Goal: Task Accomplishment & Management: Manage account settings

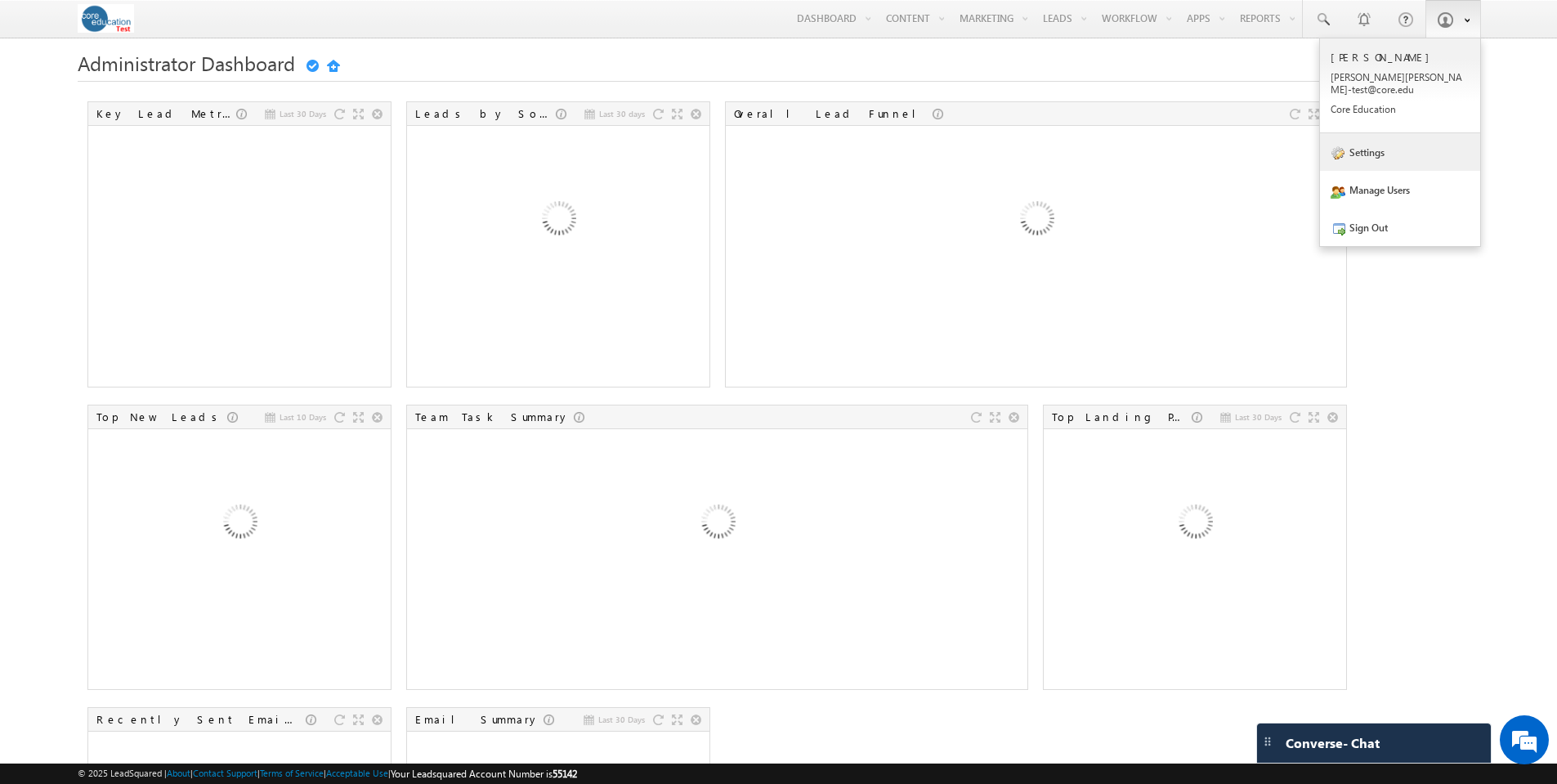
click at [1361, 150] on link "Settings" at bounding box center [1400, 152] width 160 height 38
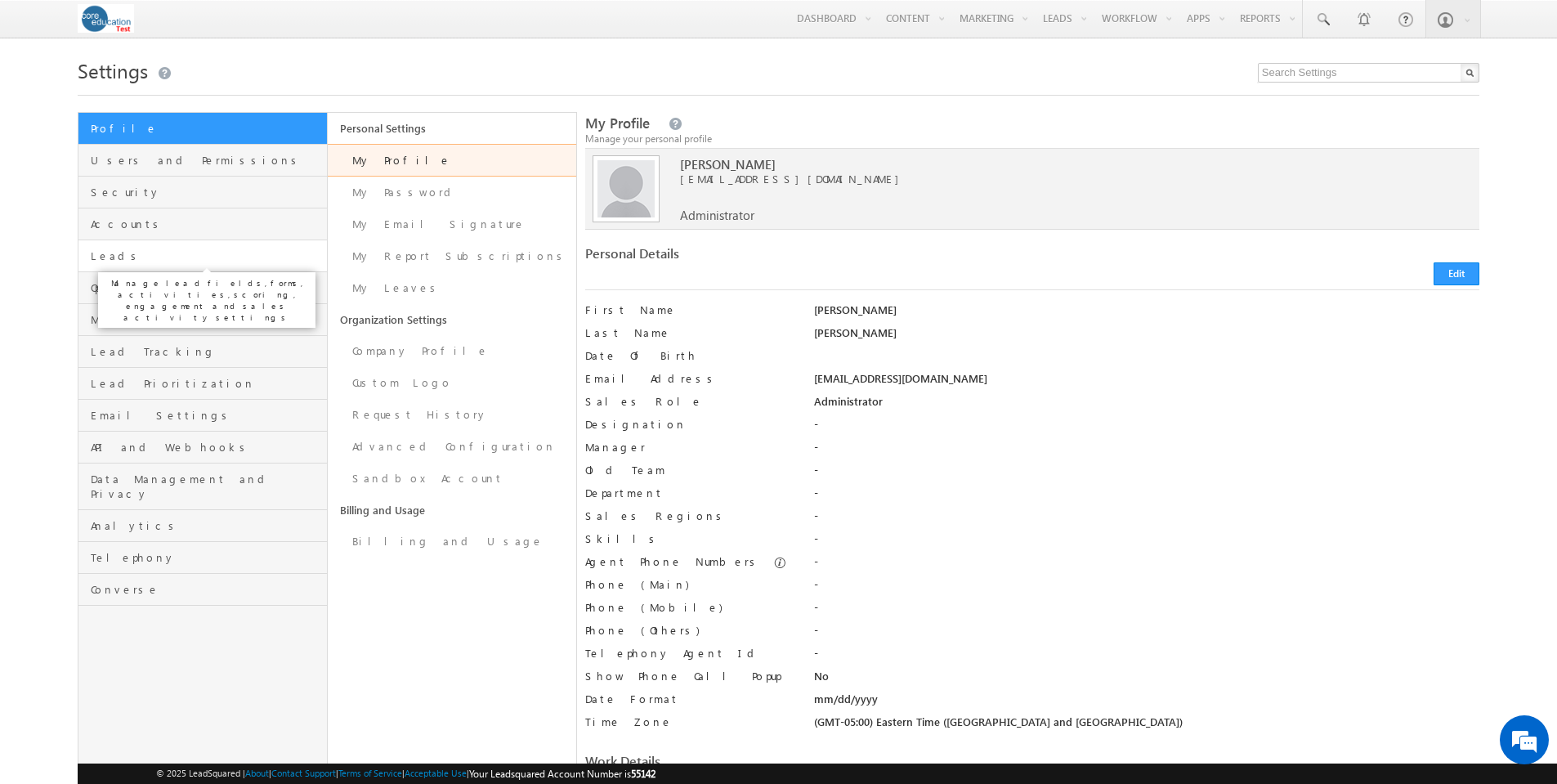
click at [126, 254] on span "Leads" at bounding box center [206, 255] width 231 height 15
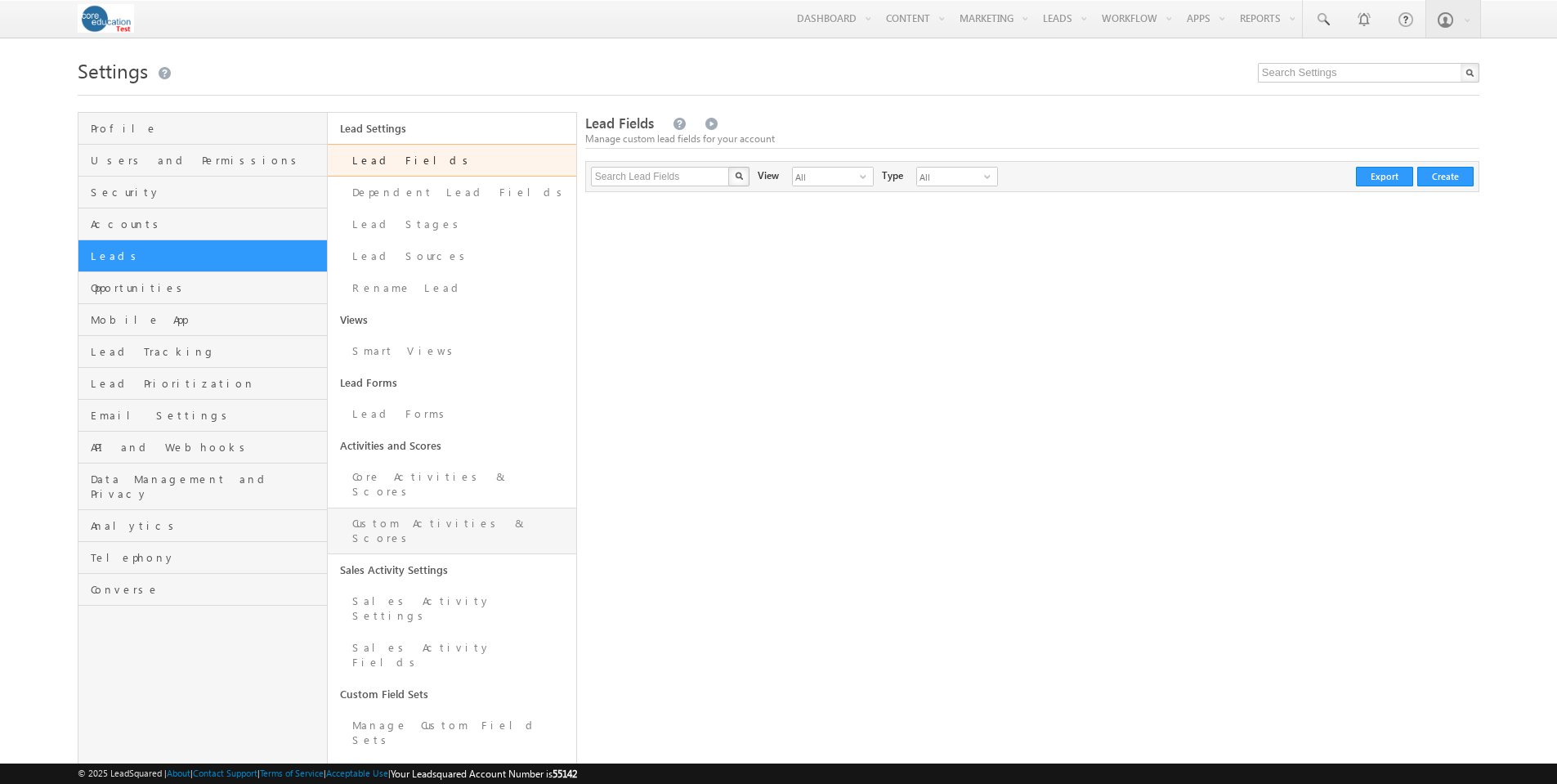
click at [412, 508] on link "Custom Activities & Scores" at bounding box center [452, 531] width 248 height 46
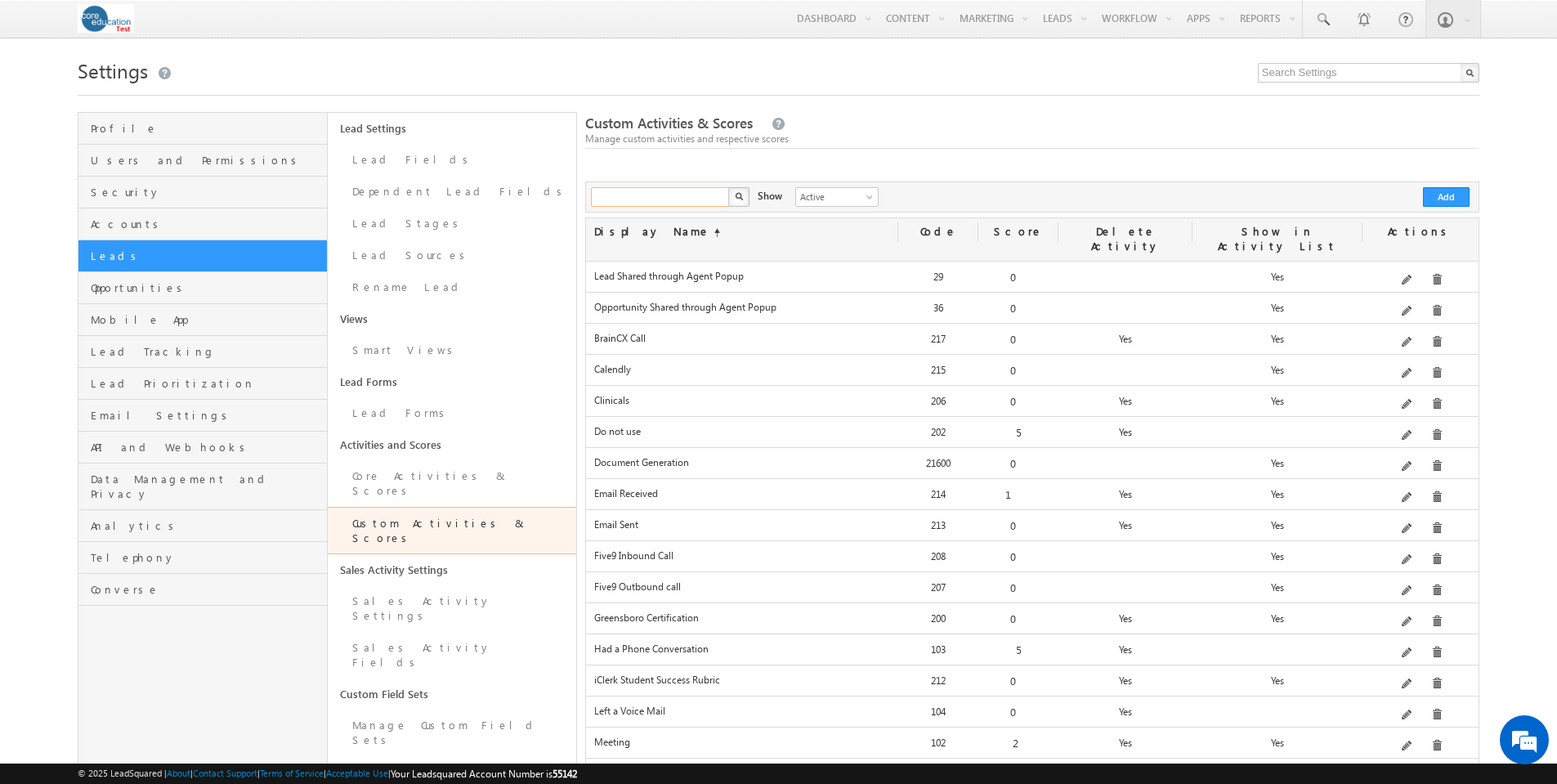
click at [633, 199] on input "text" at bounding box center [660, 197] width 140 height 20
type input "rfi"
click at [733, 197] on button "button" at bounding box center [739, 197] width 21 height 20
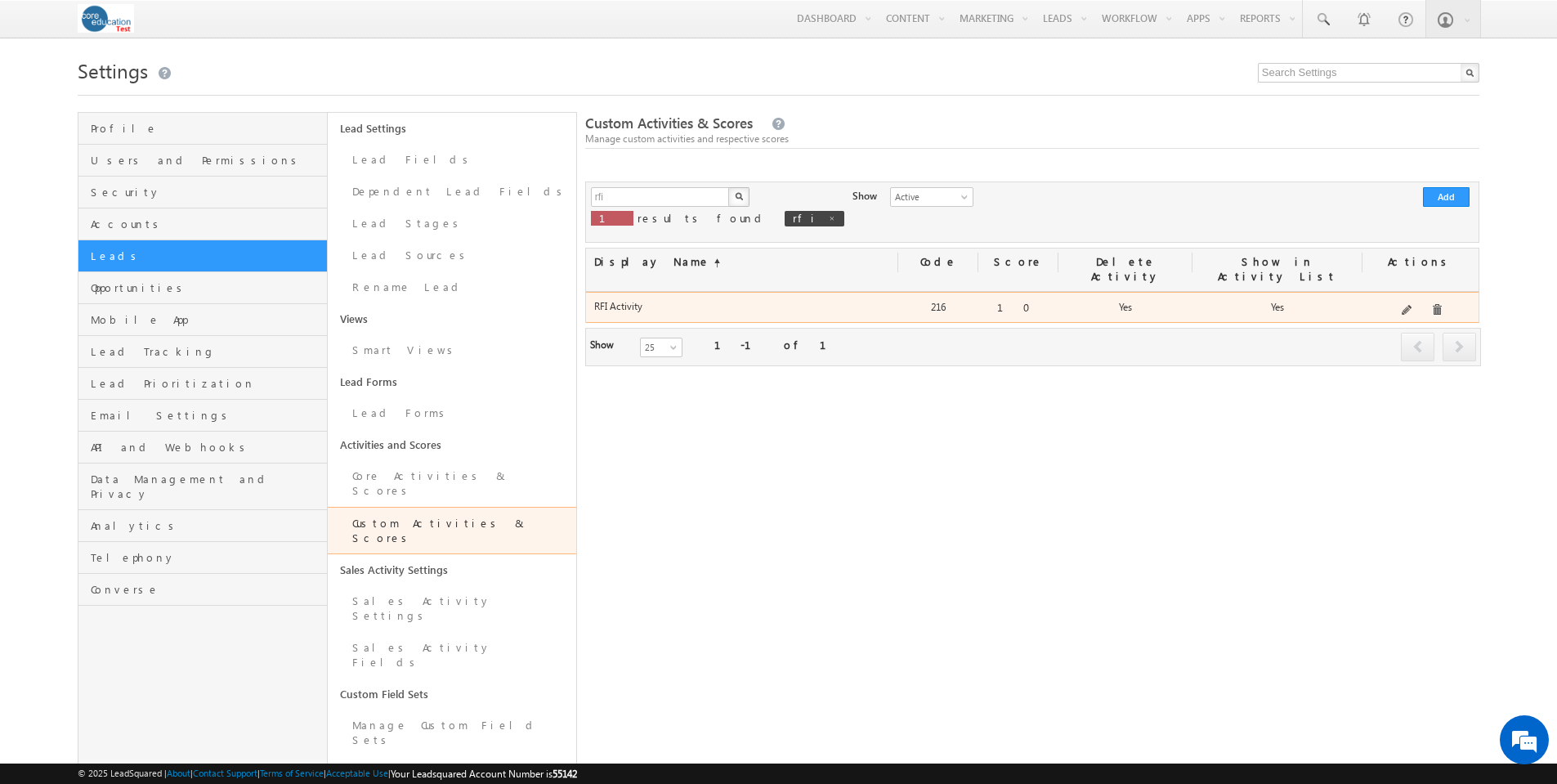
click at [1410, 294] on div "Edit" at bounding box center [1429, 281] width 65 height 27
click at [1411, 305] on span at bounding box center [1407, 311] width 12 height 12
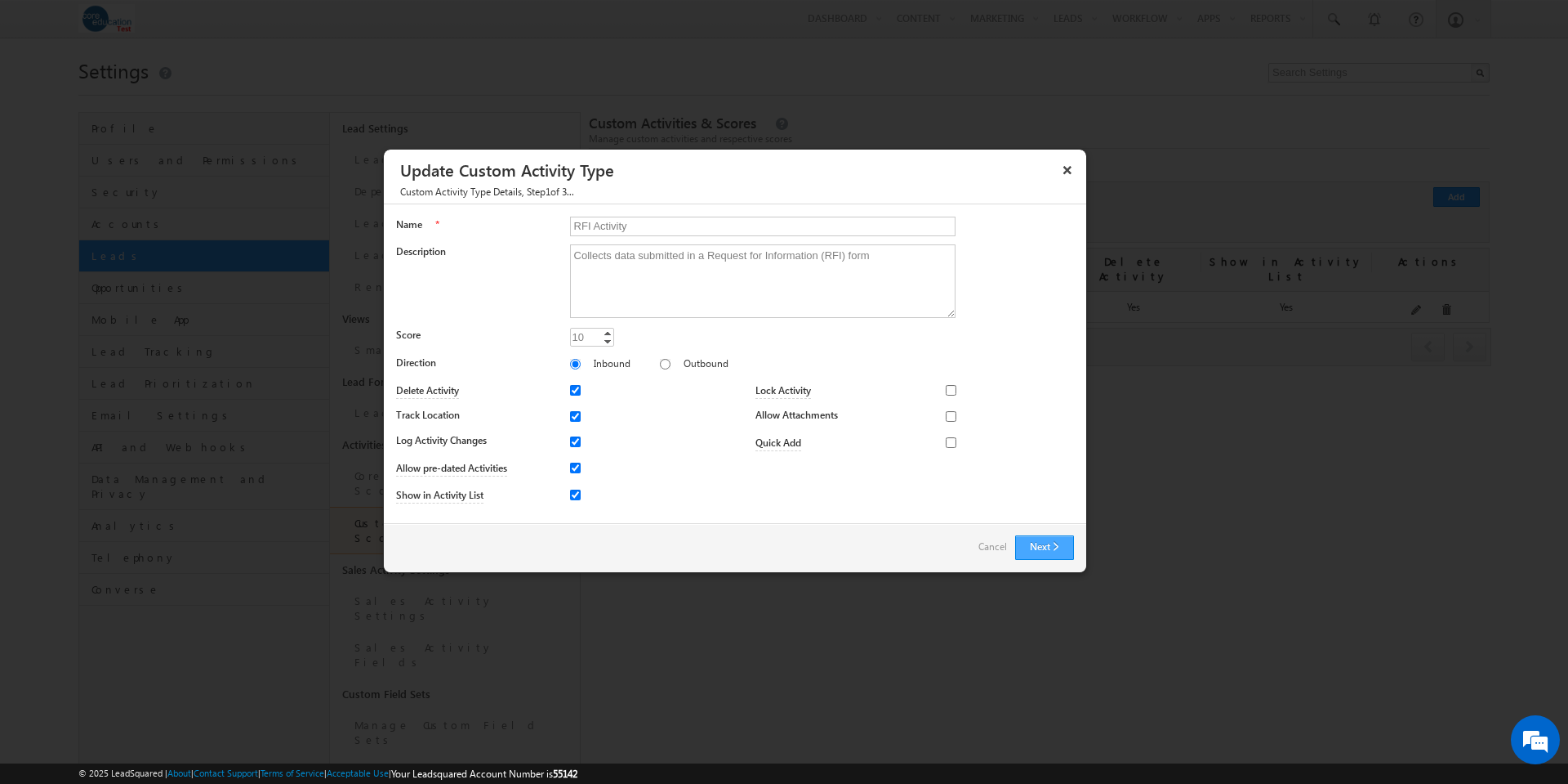
click at [1065, 543] on button "Next" at bounding box center [1044, 547] width 59 height 25
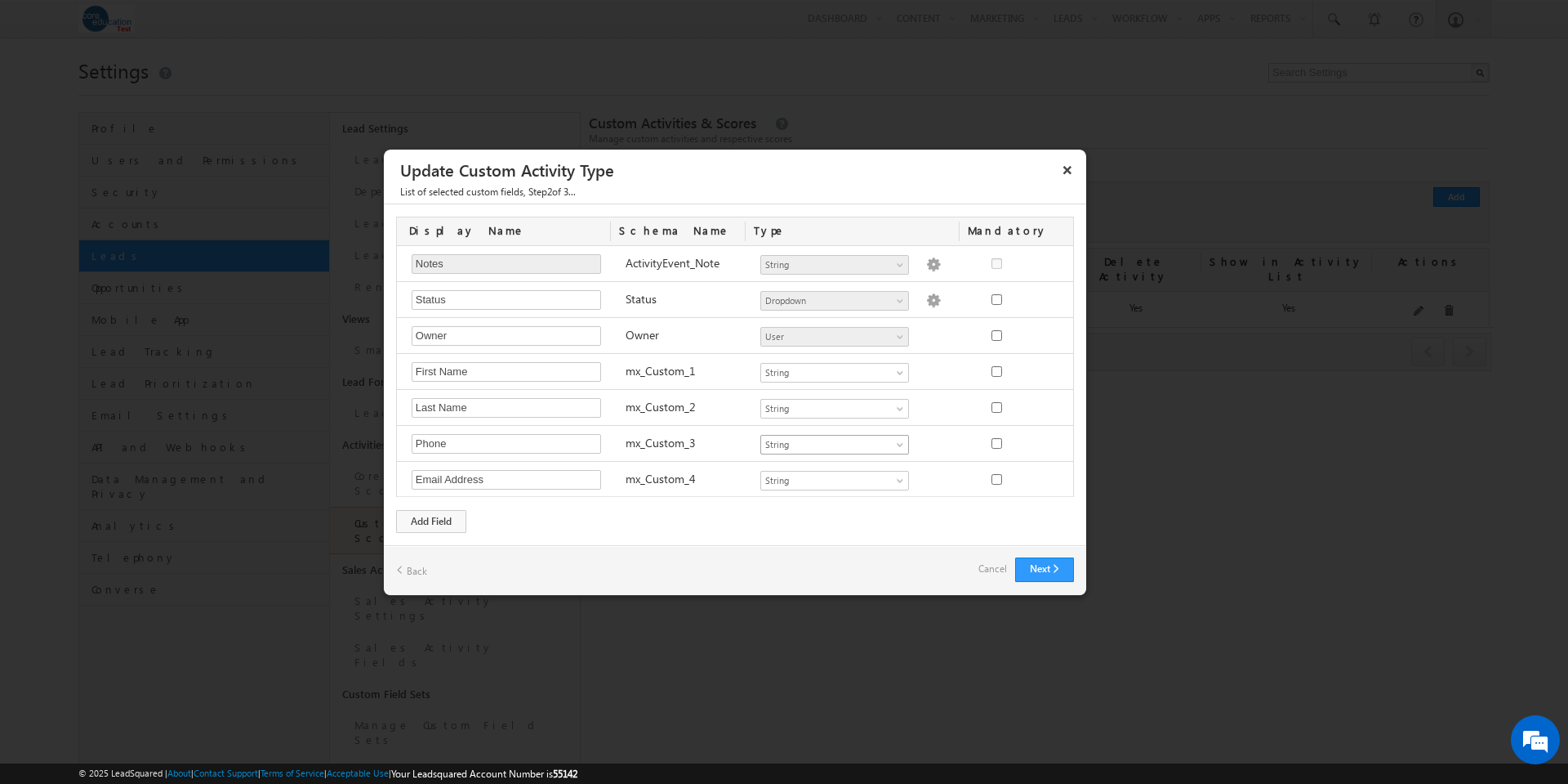
scroll to position [792, 0]
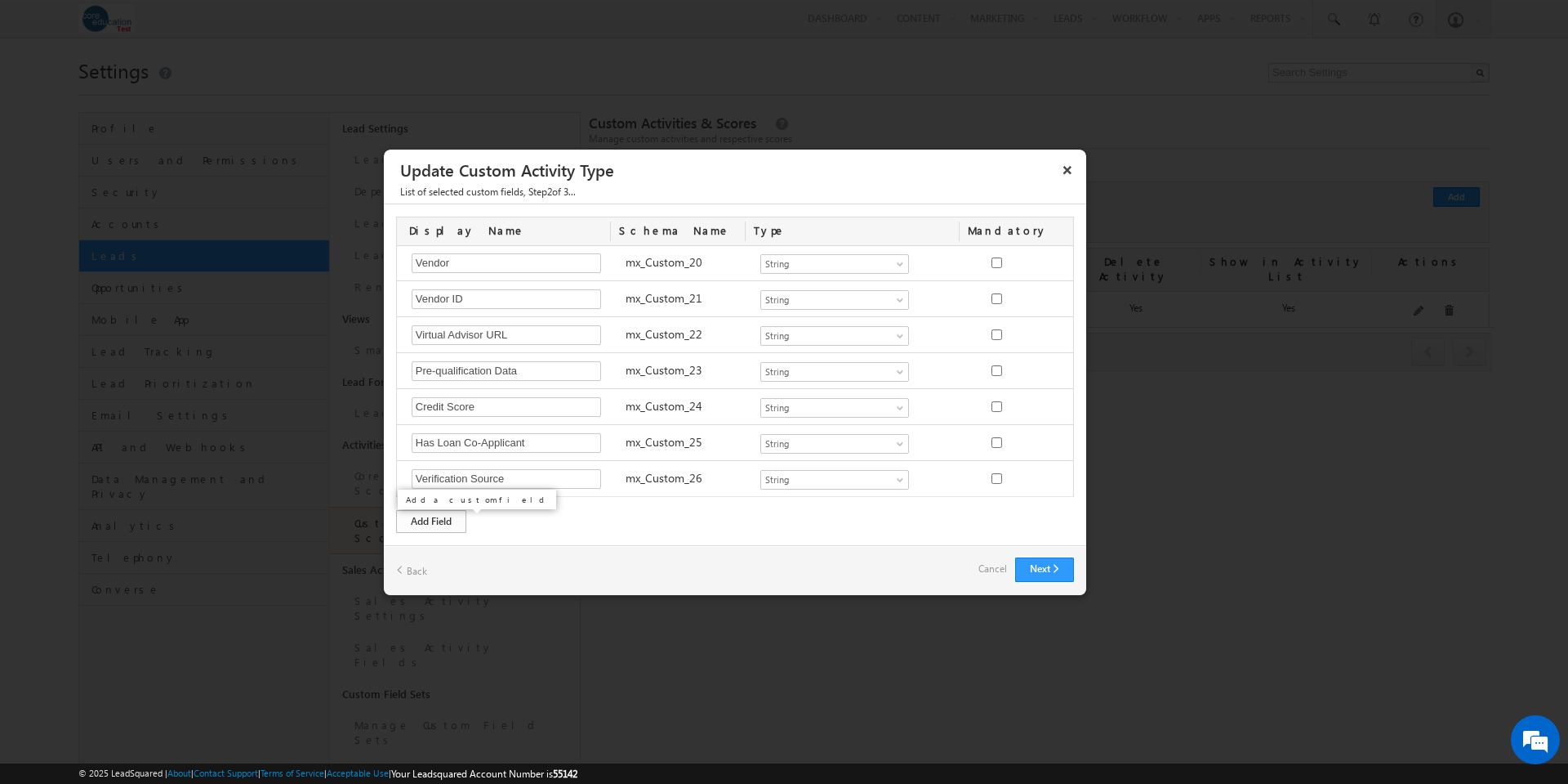
click at [447, 519] on div "Add Field" at bounding box center [431, 521] width 70 height 23
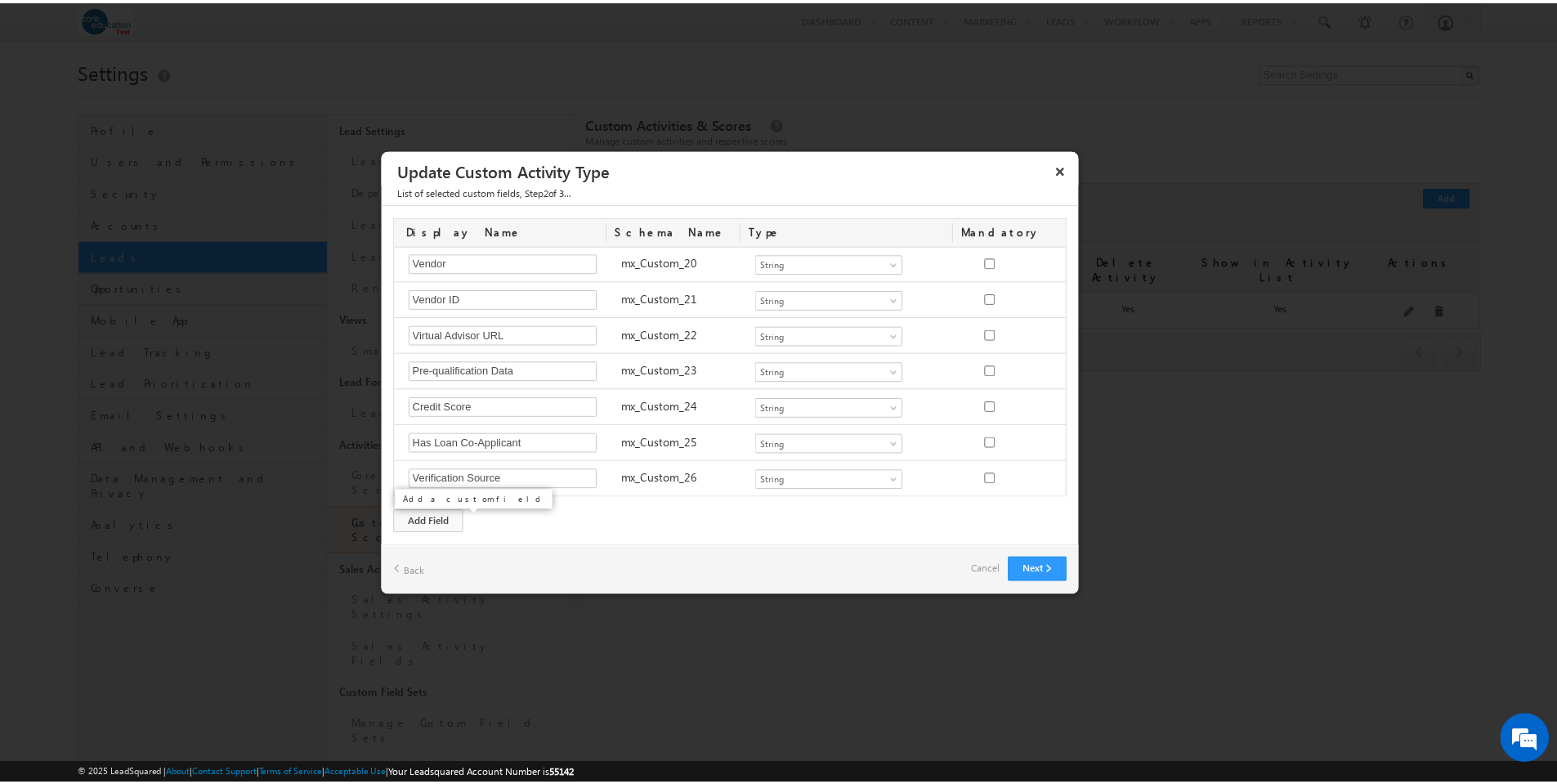
scroll to position [828, 0]
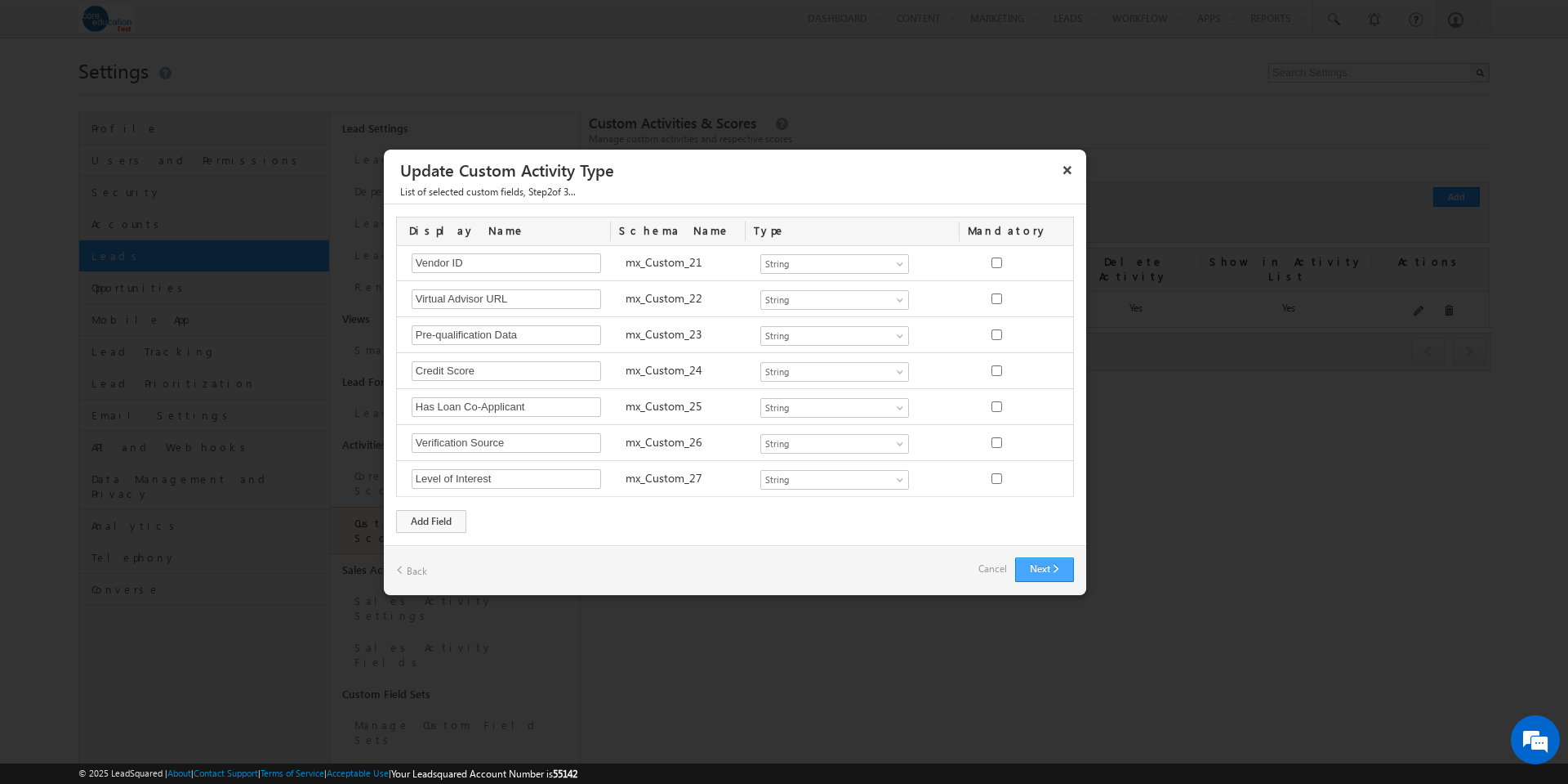
type input "Level of Interest"
click at [1049, 572] on button "Next" at bounding box center [1044, 569] width 59 height 25
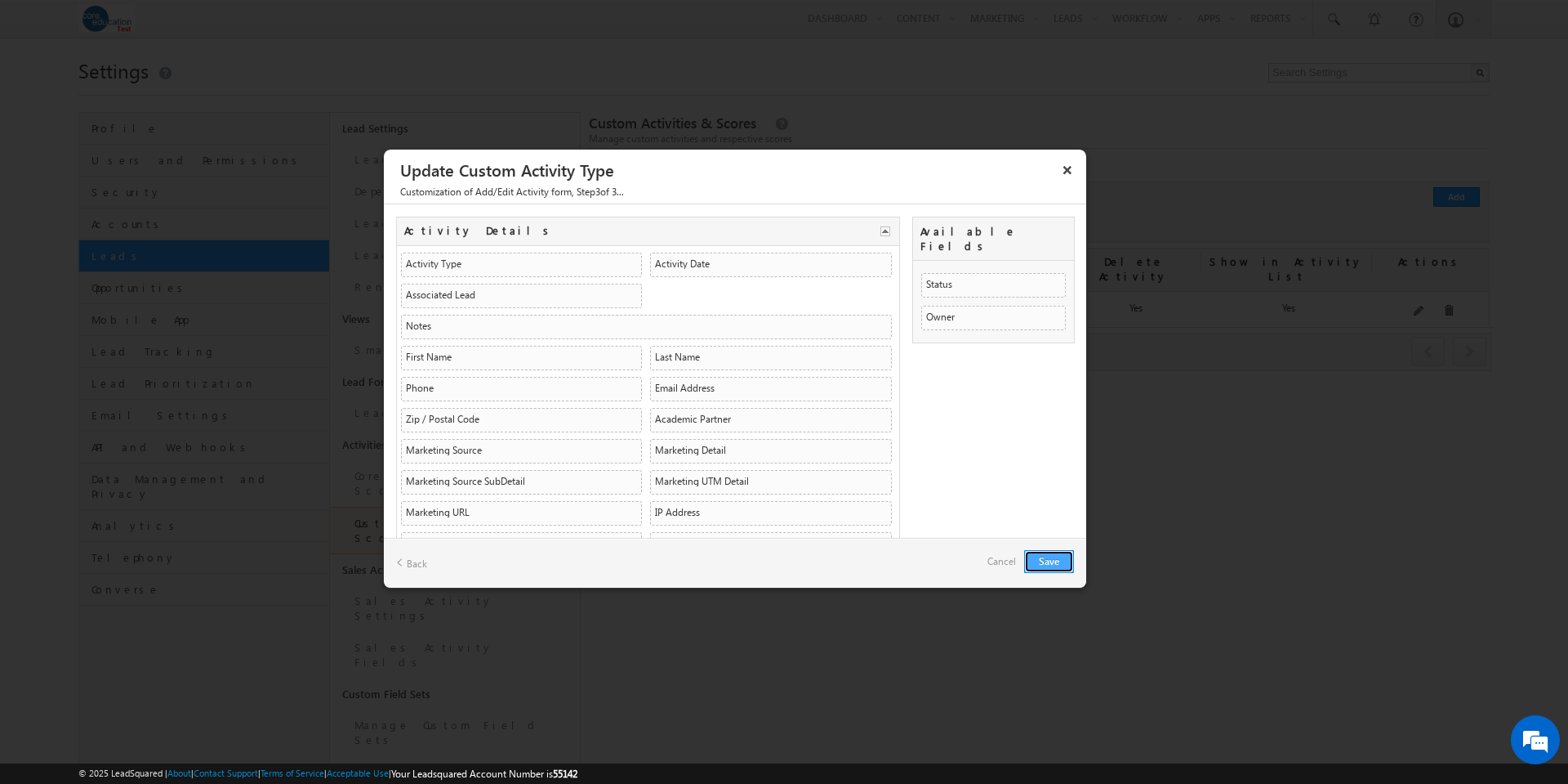
click at [1051, 555] on button "Save" at bounding box center [1049, 561] width 50 height 23
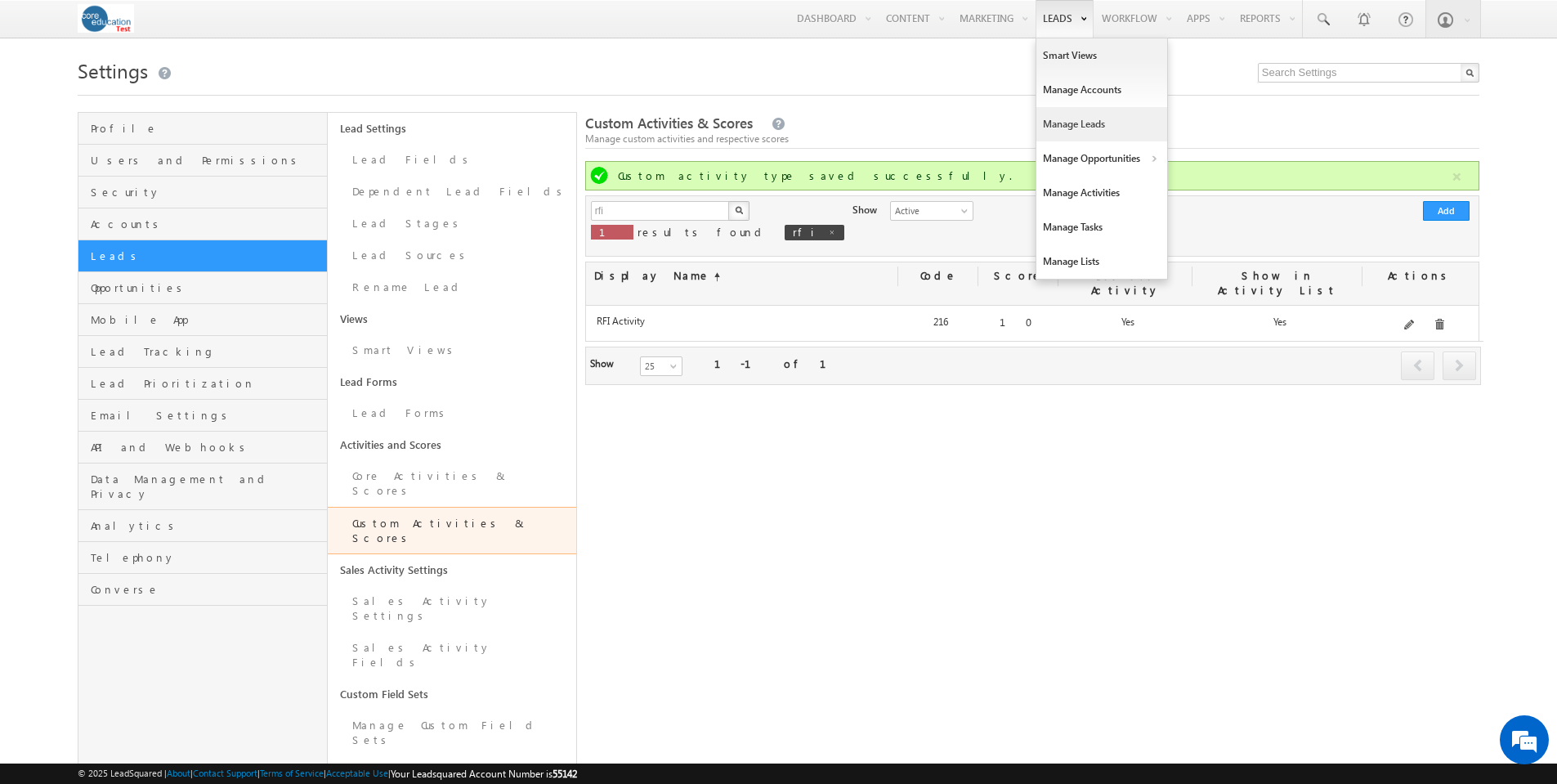
click at [1079, 115] on link "Manage Leads" at bounding box center [1102, 124] width 131 height 34
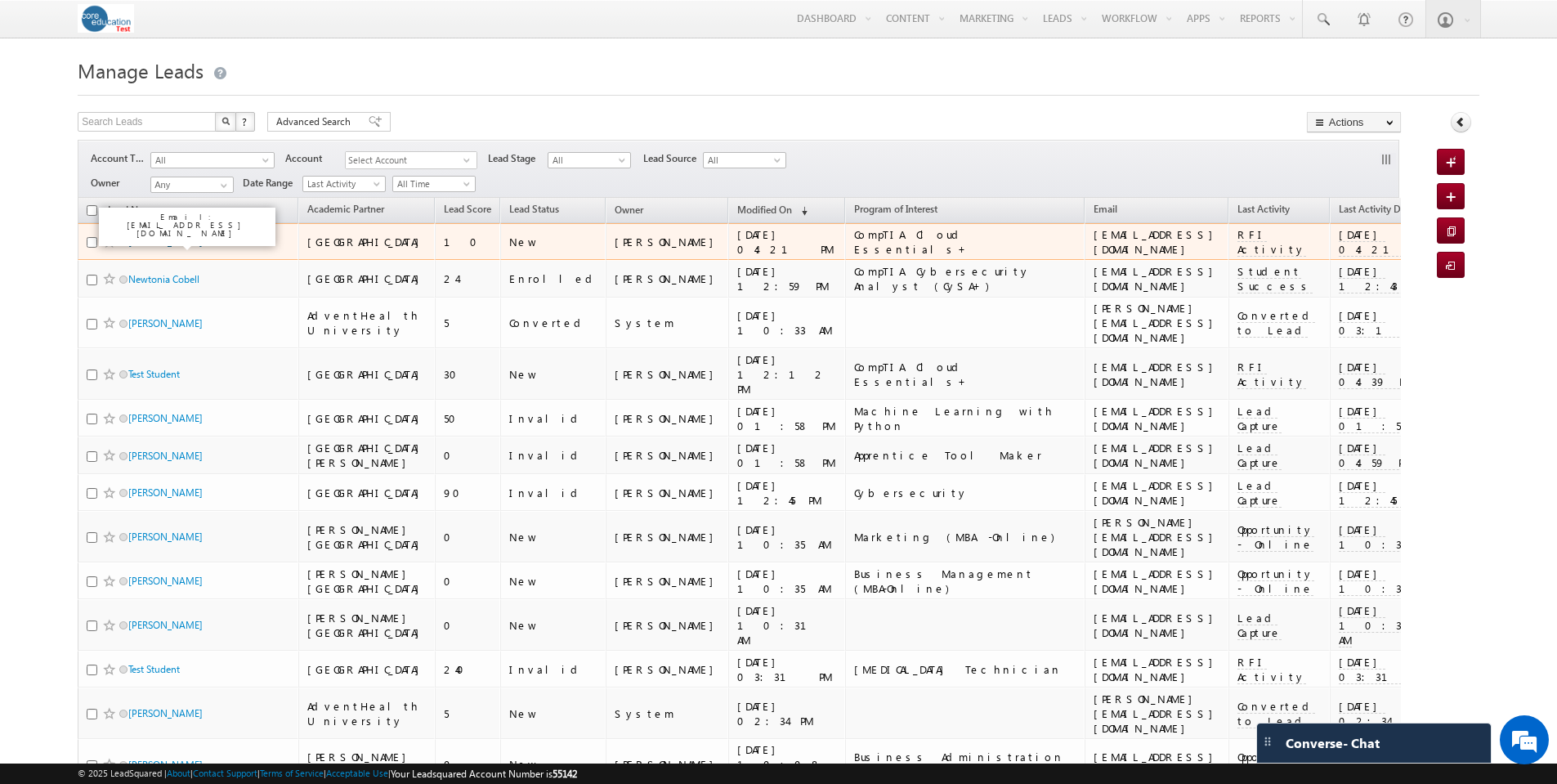
click at [162, 244] on link "Michaella Ishimwe" at bounding box center [165, 241] width 74 height 12
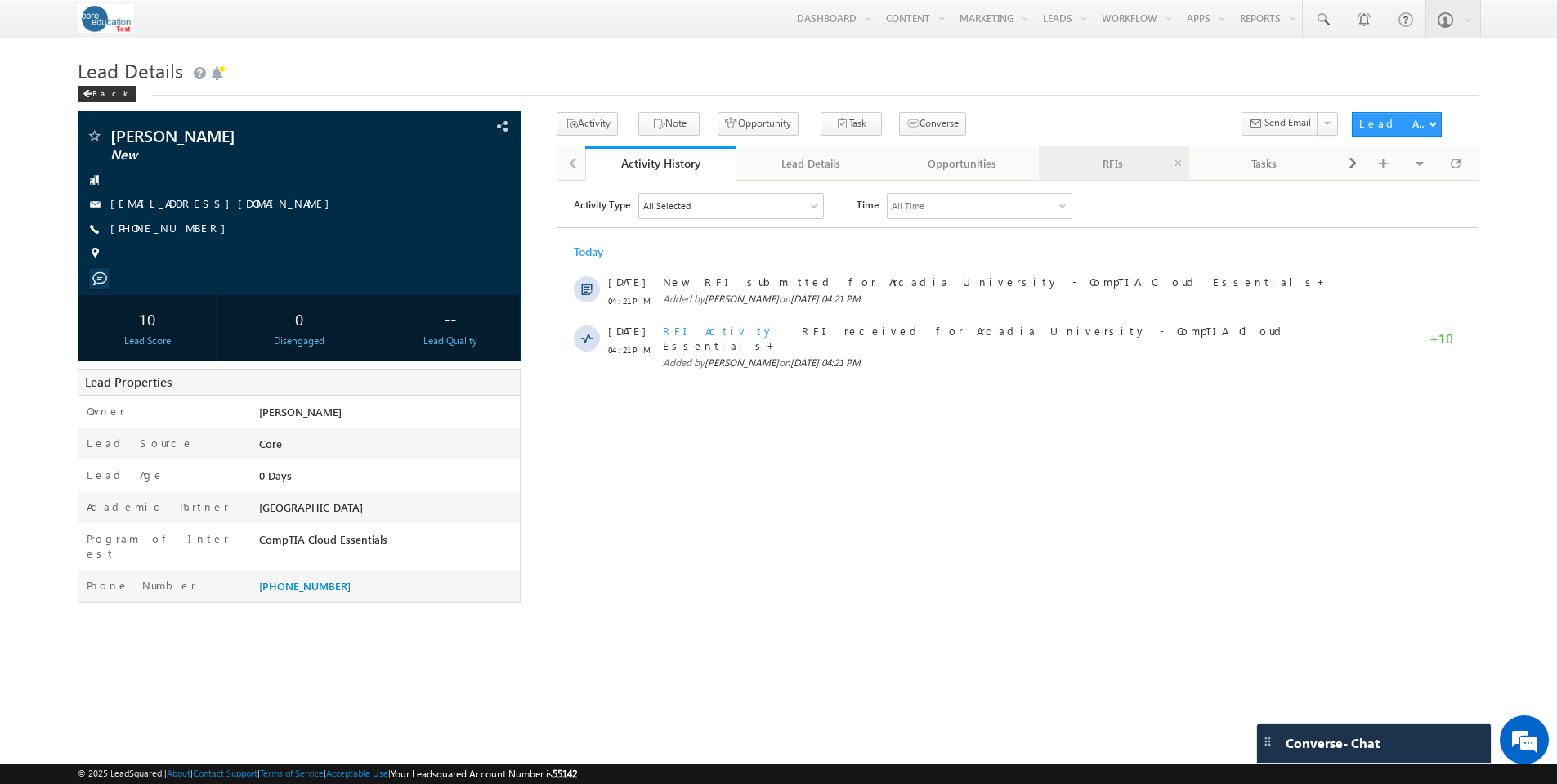
click at [1133, 167] on div "RFIs" at bounding box center [1114, 163] width 123 height 20
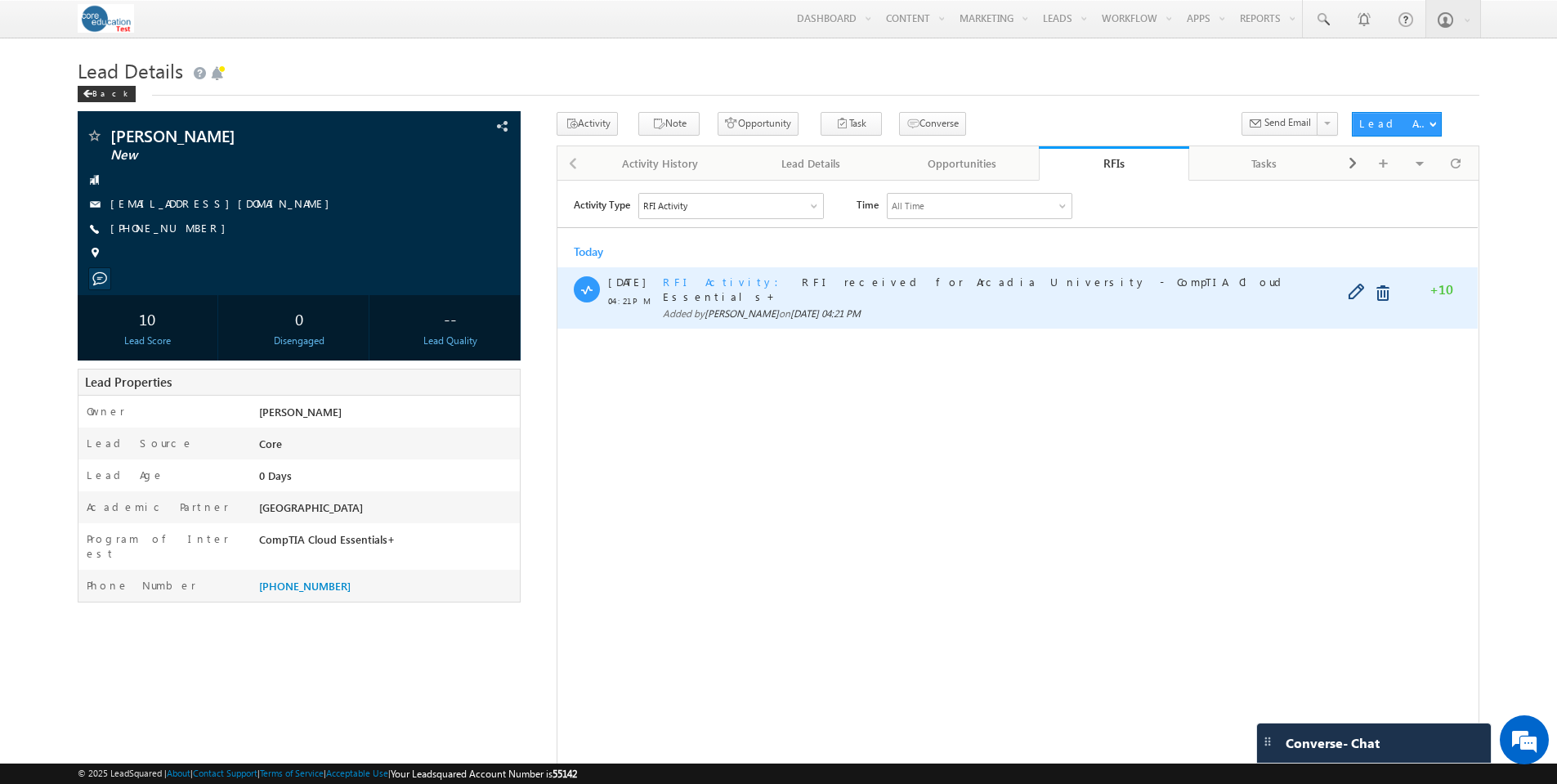
click at [885, 286] on span "RFI received for Arcadia University - CompTIA Cloud Essentials+" at bounding box center [974, 288] width 624 height 28
click at [671, 277] on span "RFI Activity" at bounding box center [725, 281] width 126 height 14
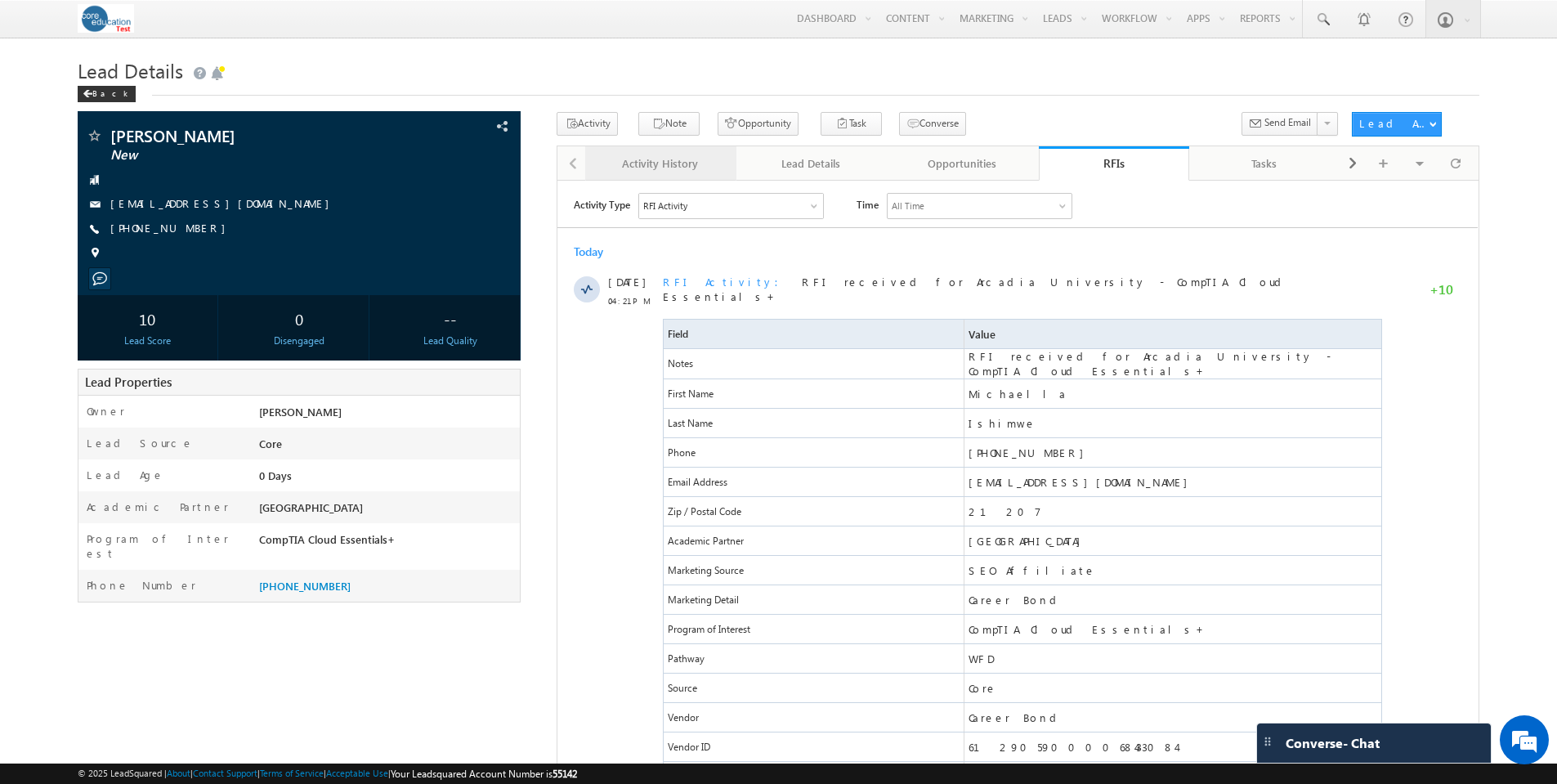
click at [661, 169] on div "Activity History" at bounding box center [660, 163] width 123 height 20
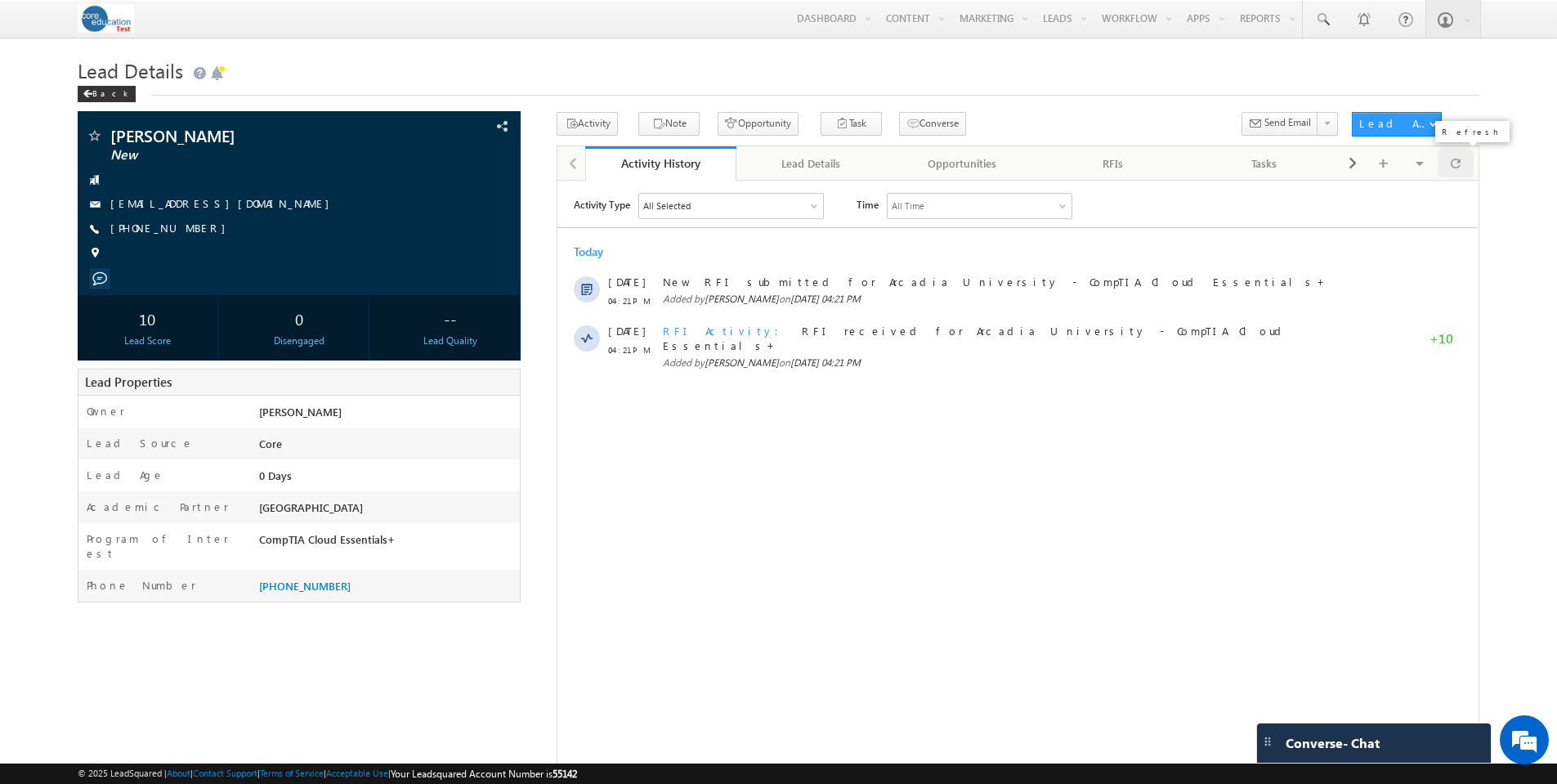
click at [1458, 161] on span at bounding box center [1455, 163] width 9 height 28
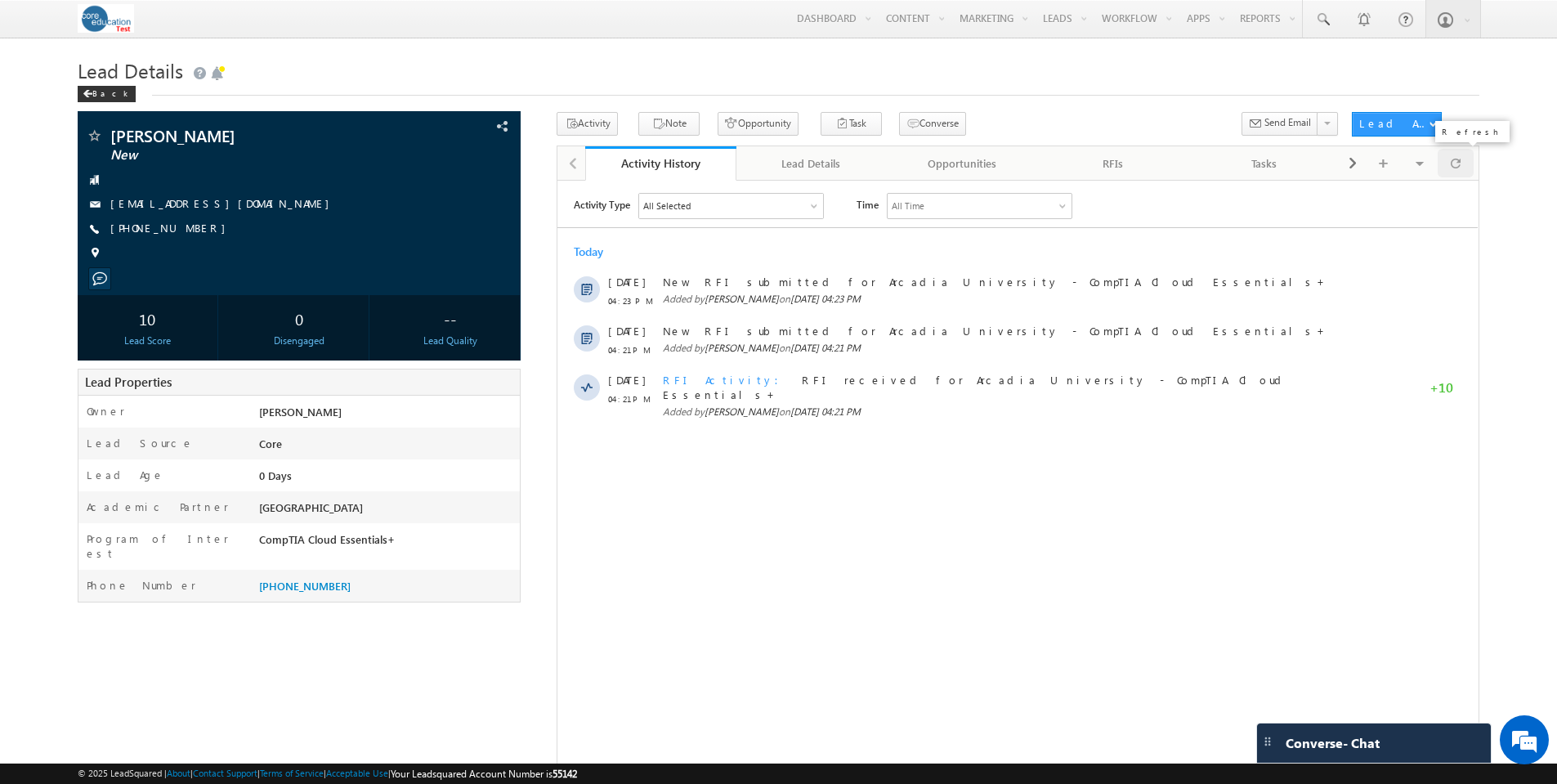
click at [1458, 161] on span at bounding box center [1455, 163] width 9 height 28
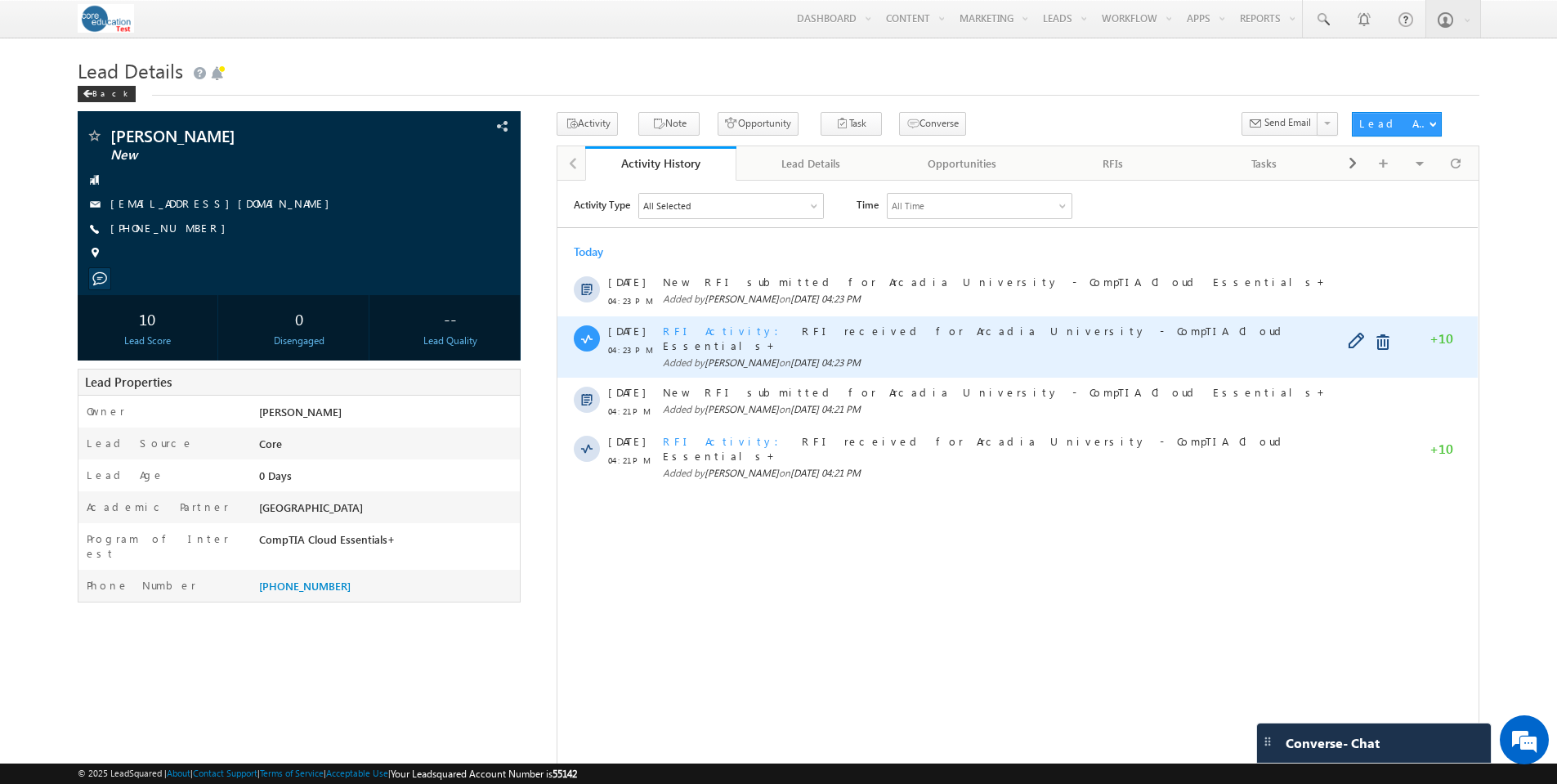
click at [687, 329] on span "RFI Activity" at bounding box center [725, 330] width 126 height 14
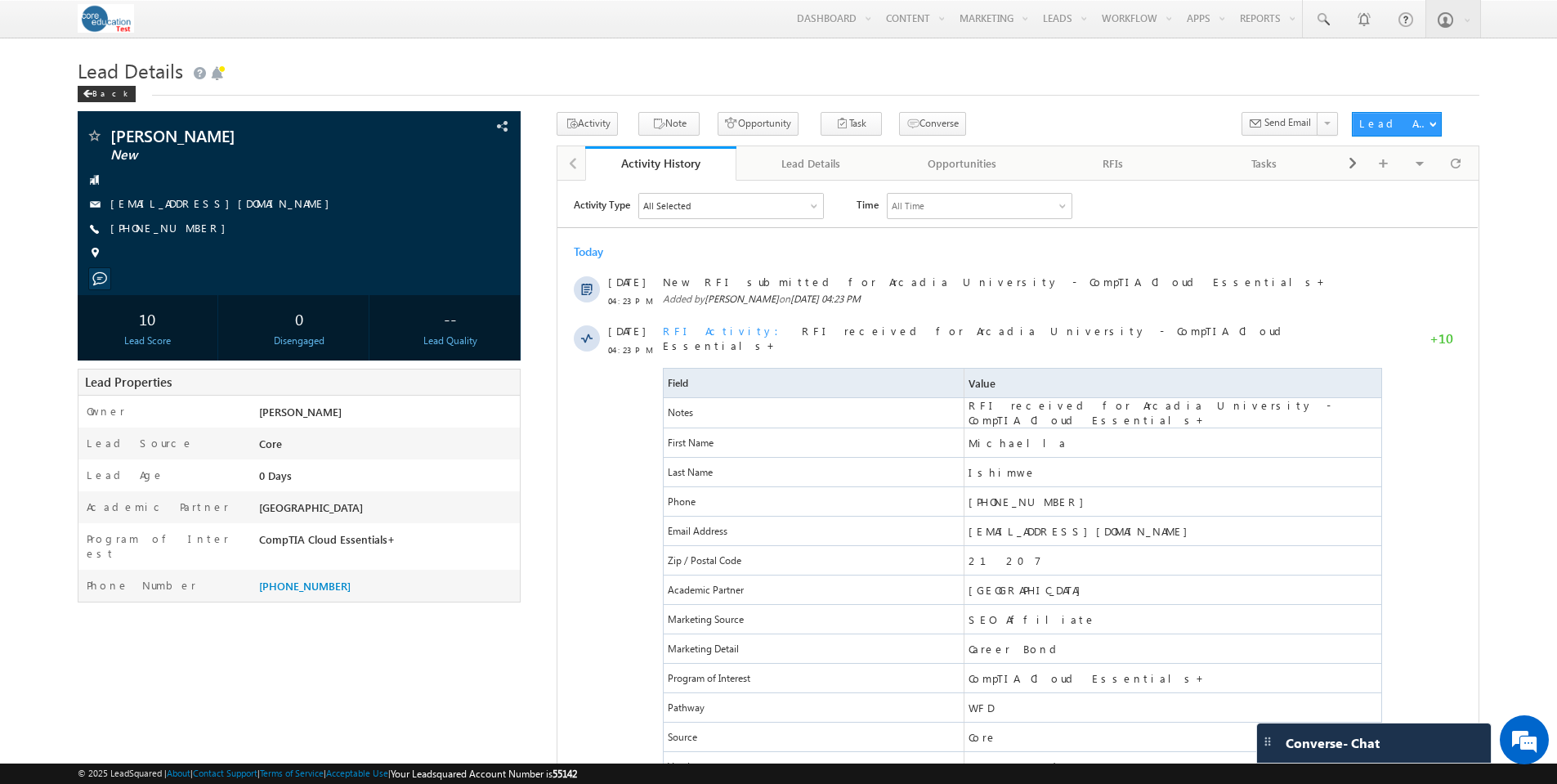
click at [696, 171] on div "Activity History" at bounding box center [661, 163] width 127 height 15
click at [1116, 164] on div "RFIs" at bounding box center [1114, 163] width 123 height 20
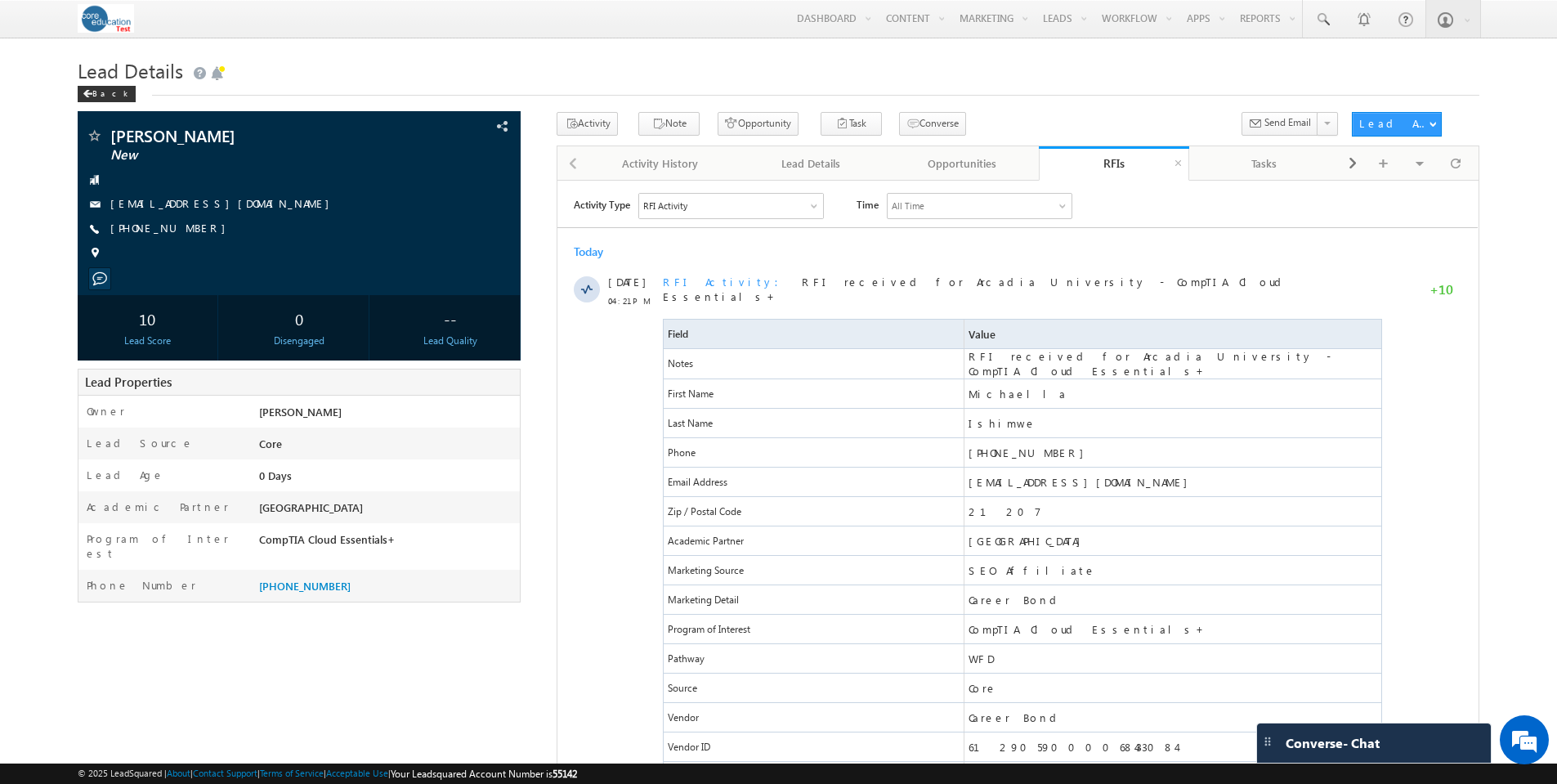
click at [1116, 164] on div "RFIs" at bounding box center [1114, 163] width 127 height 15
click at [1459, 171] on span at bounding box center [1455, 163] width 9 height 28
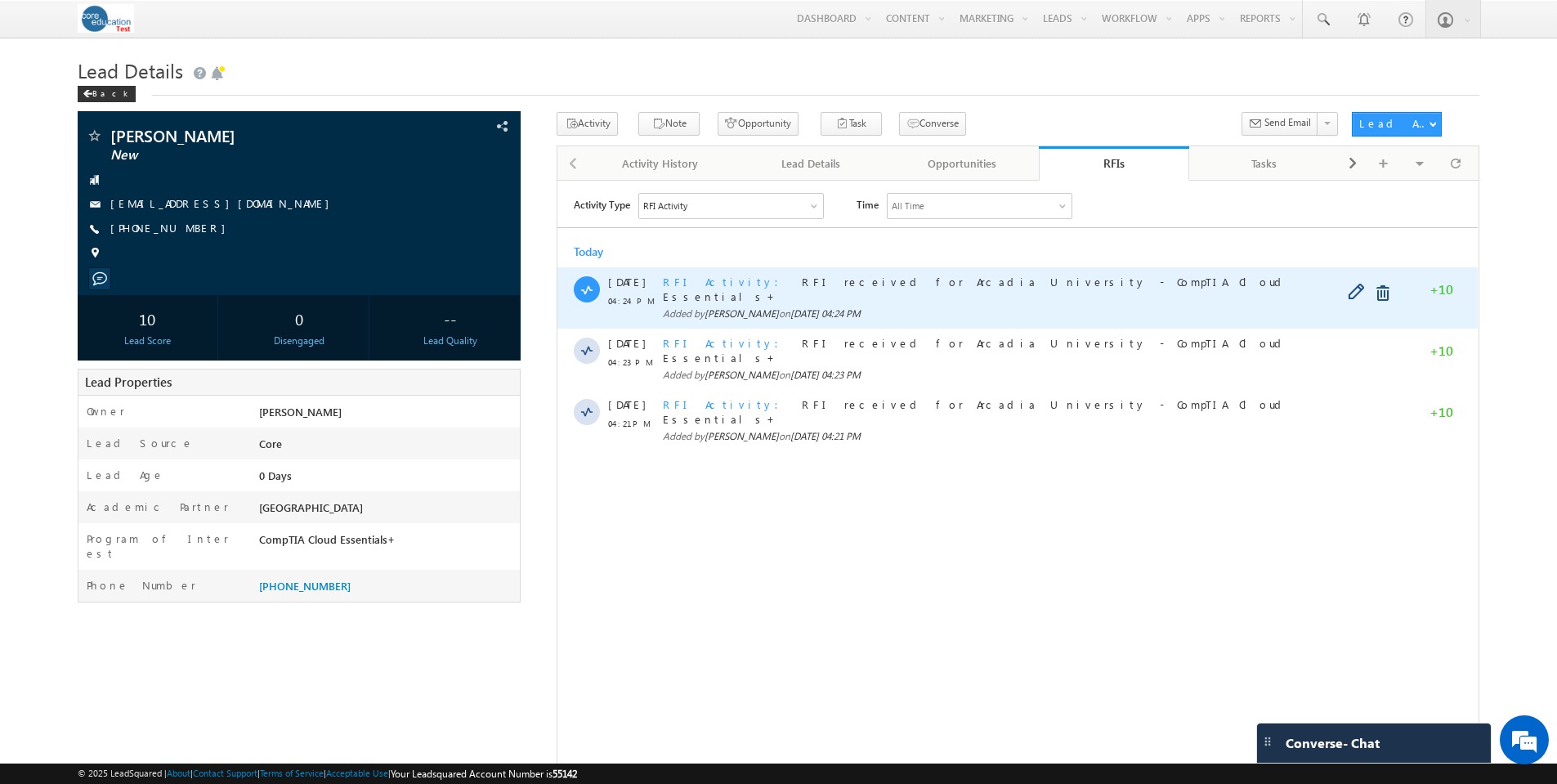
click at [692, 286] on span "RFI Activity" at bounding box center [725, 281] width 126 height 14
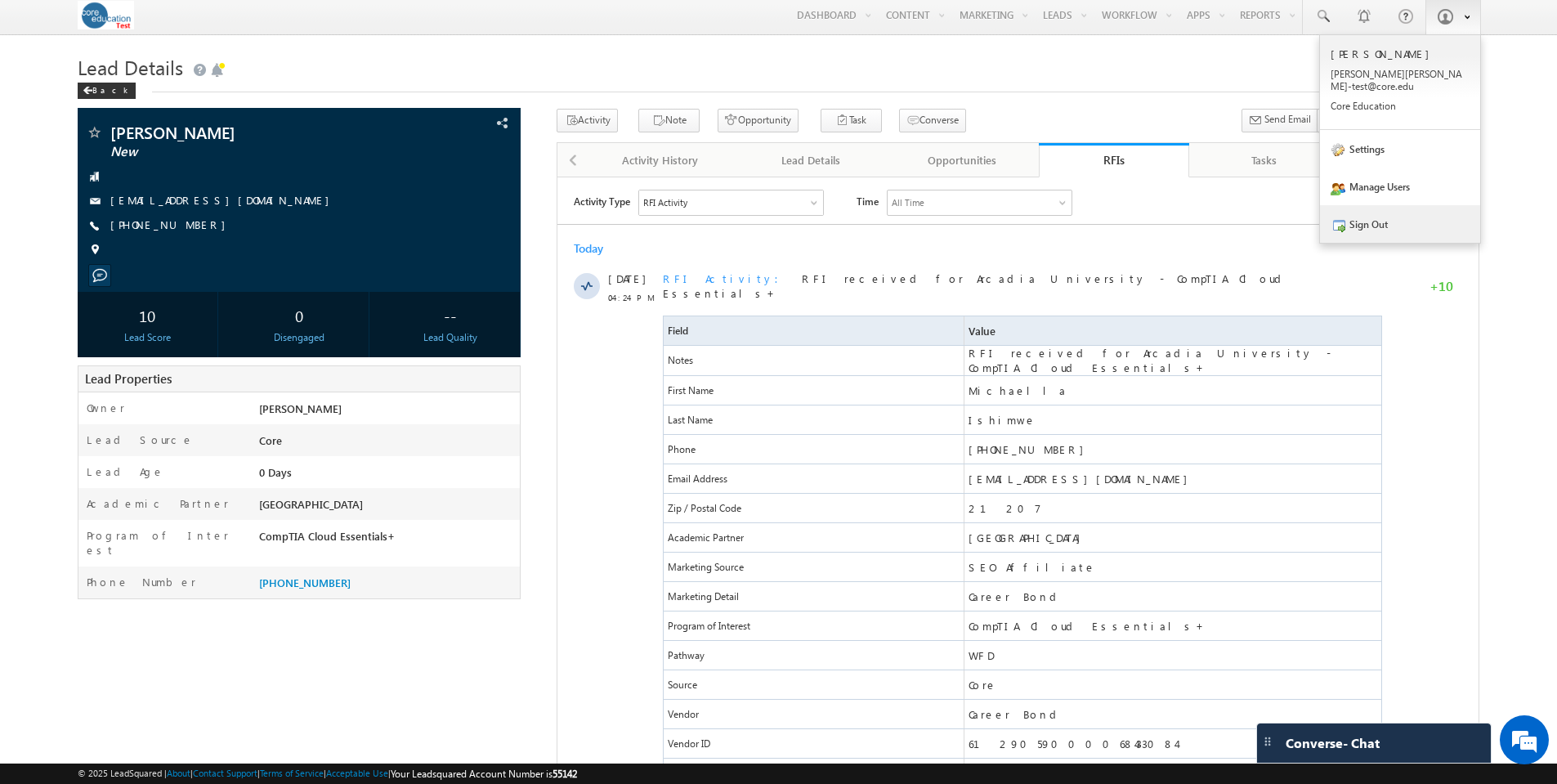
click at [1375, 215] on link "Sign Out" at bounding box center [1400, 224] width 160 height 38
